Goal: Use online tool/utility

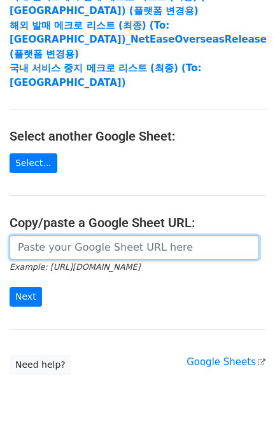
scroll to position [230, 0]
click at [87, 235] on input "url" at bounding box center [134, 247] width 249 height 24
paste input "https://docs.google.com/spreadsheets/d/1ShyjhhxkXjmubqew4Z8Sx6ORa3F4X4ZMOET7bu4…"
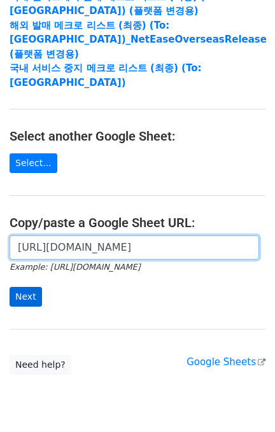
scroll to position [0, 401]
type input "https://docs.google.com/spreadsheets/d/1ShyjhhxkXjmubqew4Z8Sx6ORa3F4X4ZMOET7bu4…"
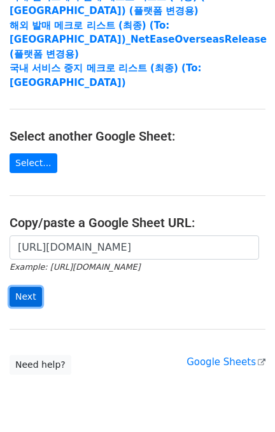
click at [31, 287] on input "Next" at bounding box center [26, 297] width 32 height 20
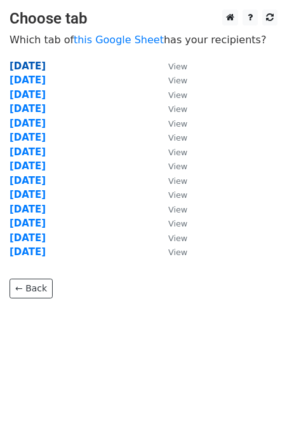
click at [46, 61] on strong "2025.09.12" at bounding box center [28, 65] width 36 height 11
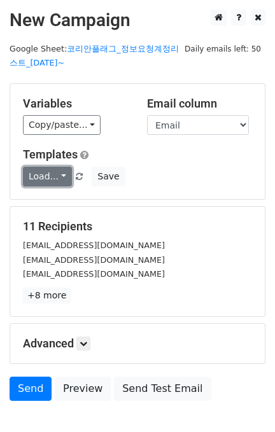
click at [42, 177] on link "Load..." at bounding box center [47, 177] width 49 height 20
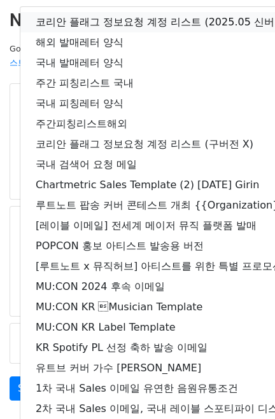
click at [114, 22] on link "코리안 플래그 정보요청 계정 리스트 (2025.05 신버전)" at bounding box center [224, 22] width 408 height 20
